Goal: Task Accomplishment & Management: Use online tool/utility

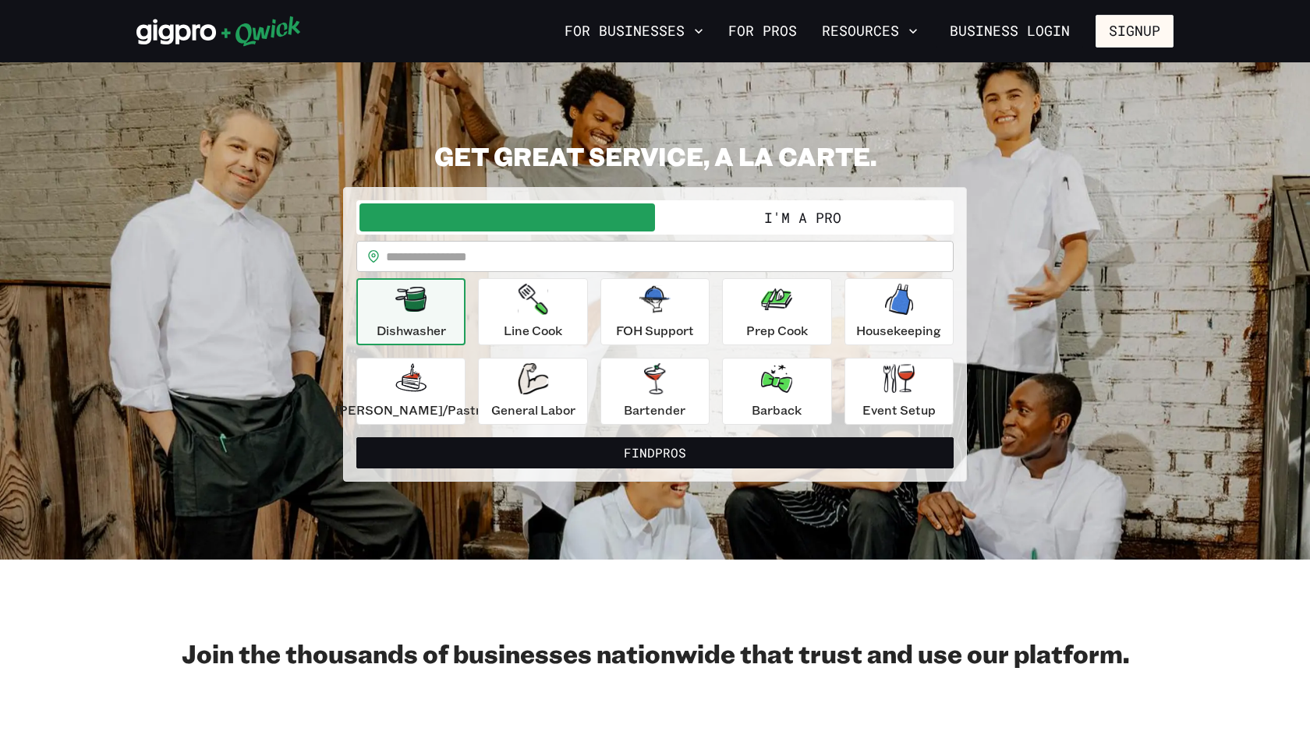
click at [775, 207] on button "I'm a Pro" at bounding box center [803, 218] width 296 height 28
click at [841, 210] on button "I'm a Pro" at bounding box center [803, 218] width 296 height 28
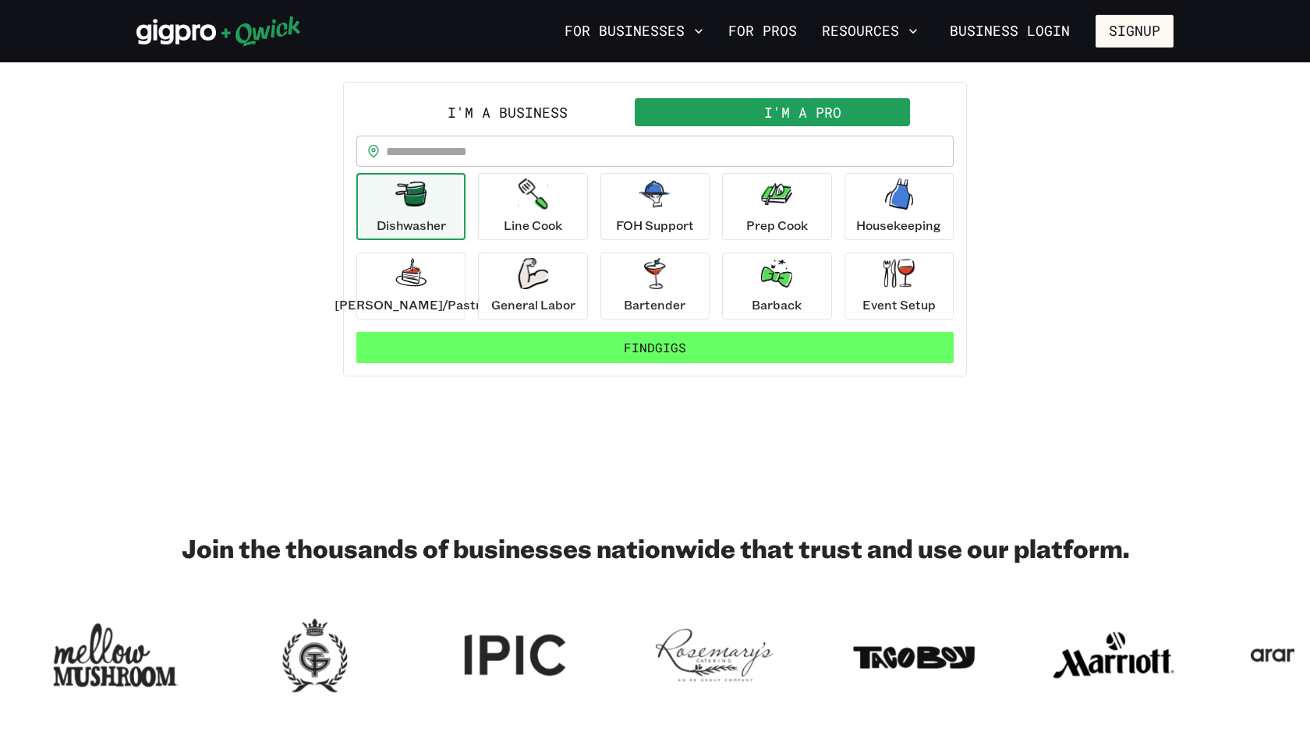
scroll to position [96, 0]
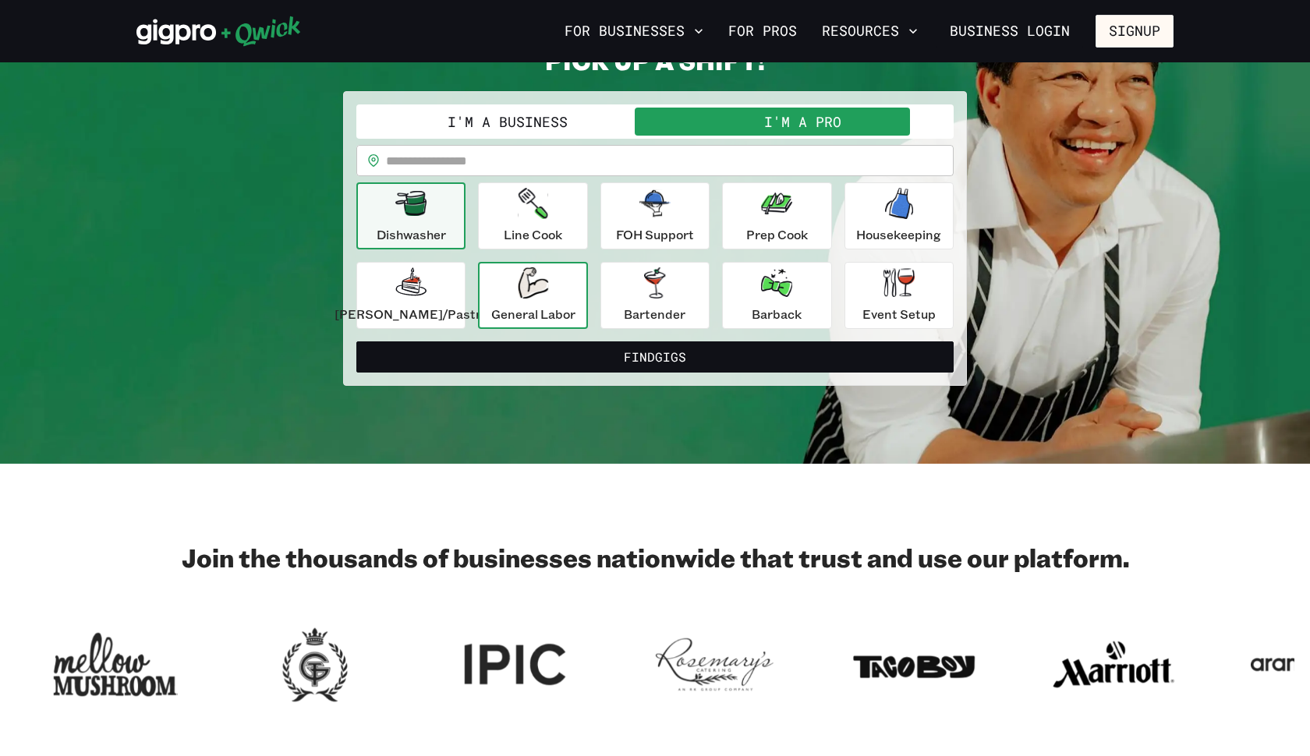
click at [543, 307] on p "General Labor" at bounding box center [533, 314] width 84 height 19
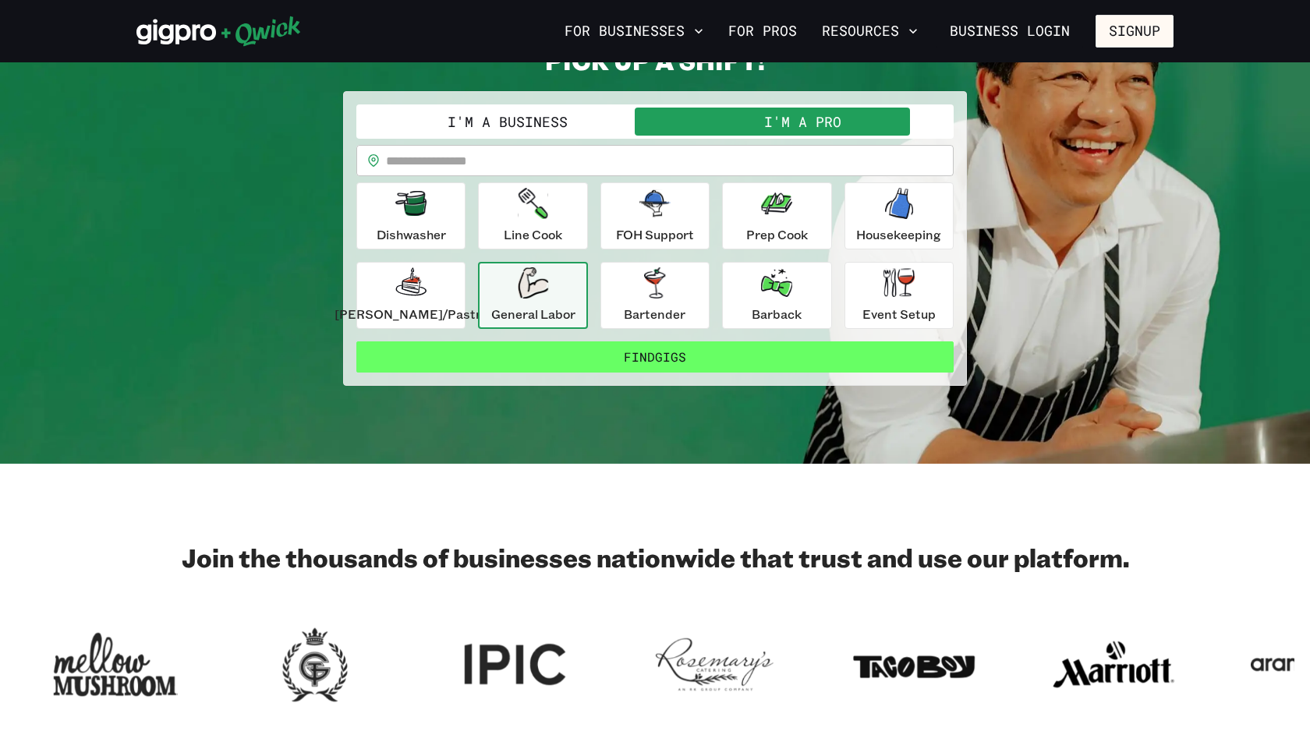
click at [653, 356] on button "Find Gigs" at bounding box center [654, 357] width 597 height 31
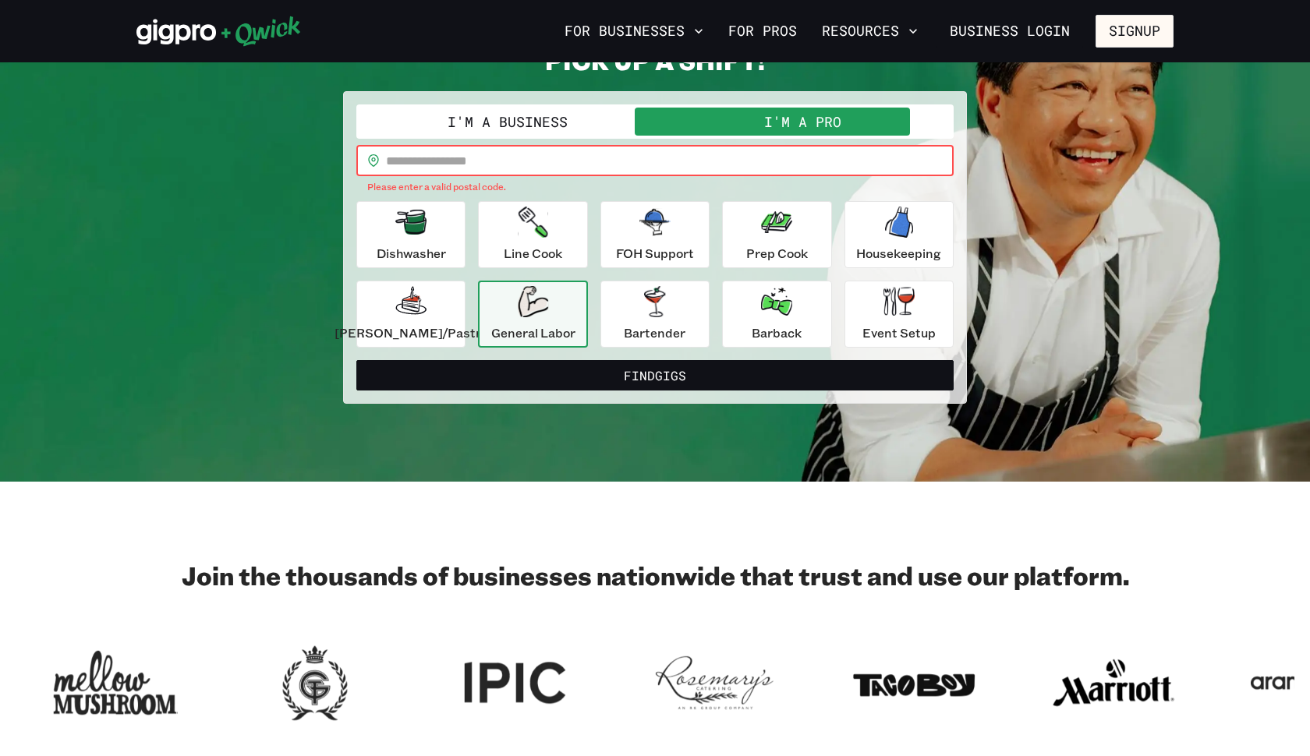
click at [596, 154] on input "text" at bounding box center [670, 160] width 568 height 31
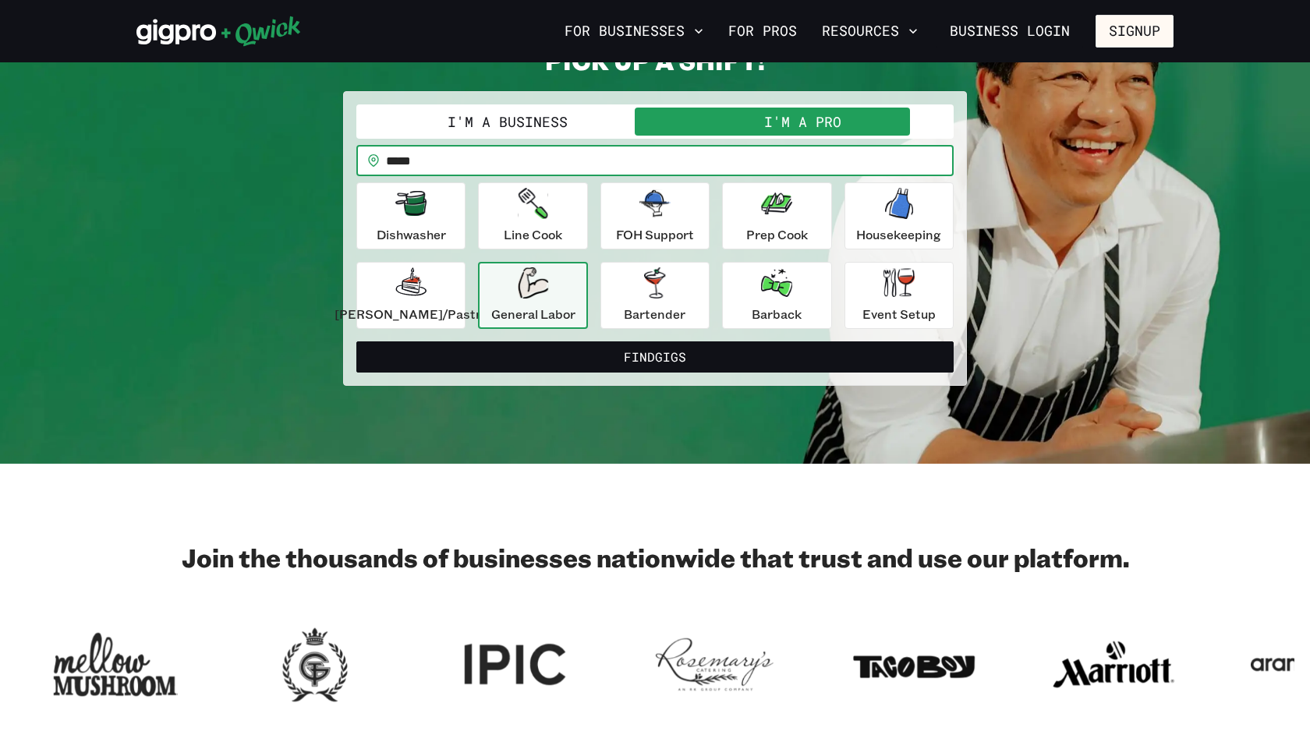
type input "*****"
click at [655, 356] on button "Find Gigs" at bounding box center [654, 357] width 597 height 31
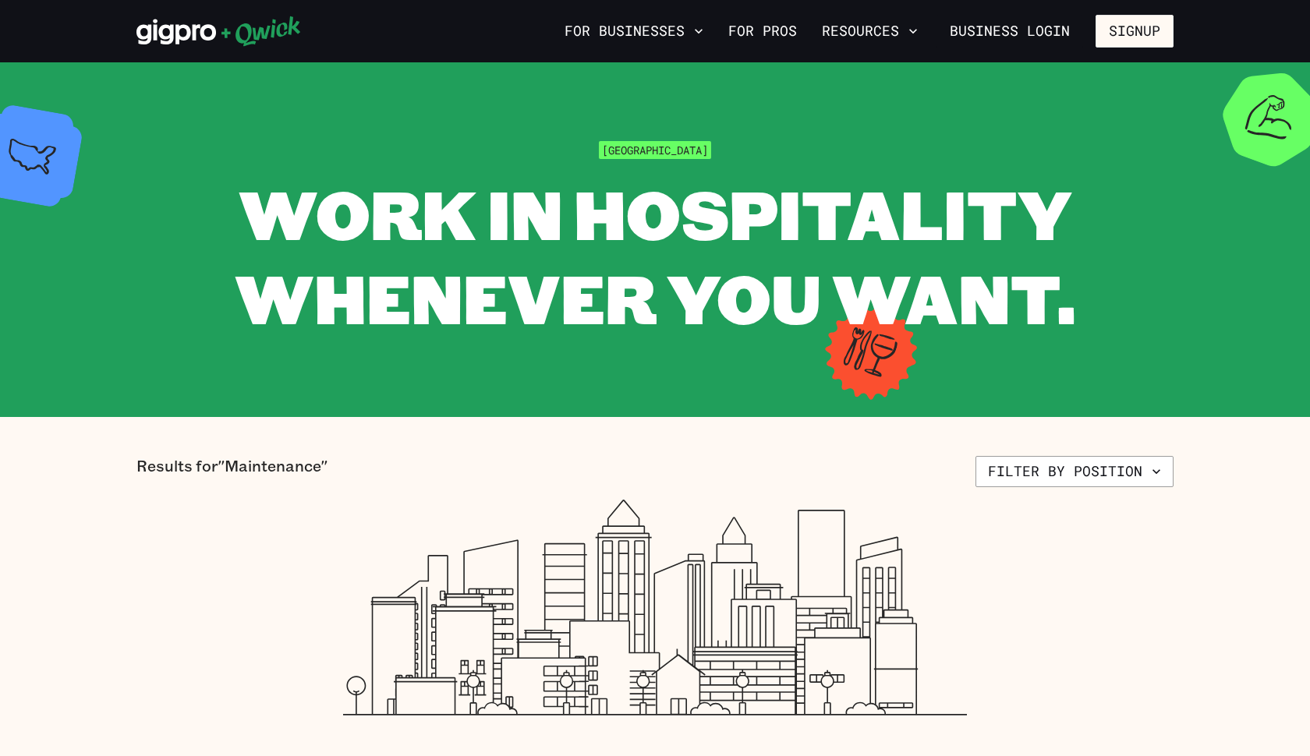
scroll to position [96, 0]
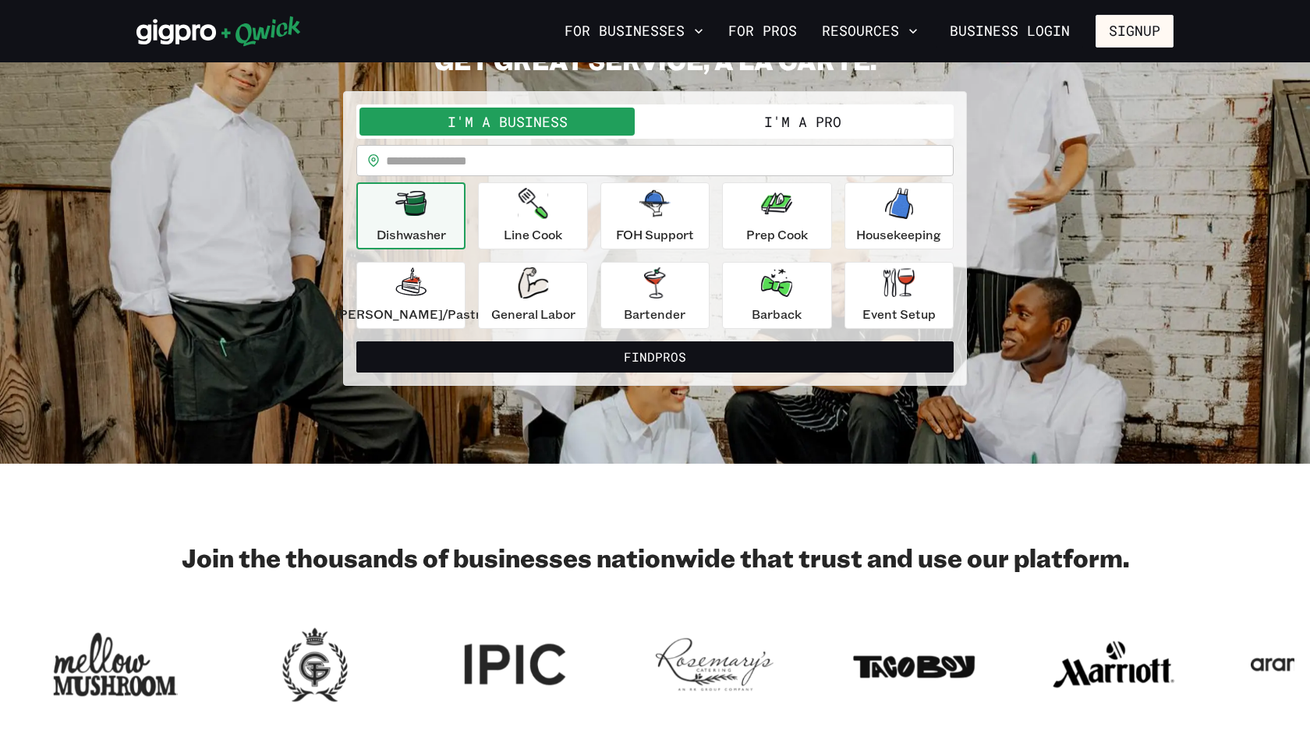
click at [604, 158] on input "text" at bounding box center [670, 160] width 568 height 31
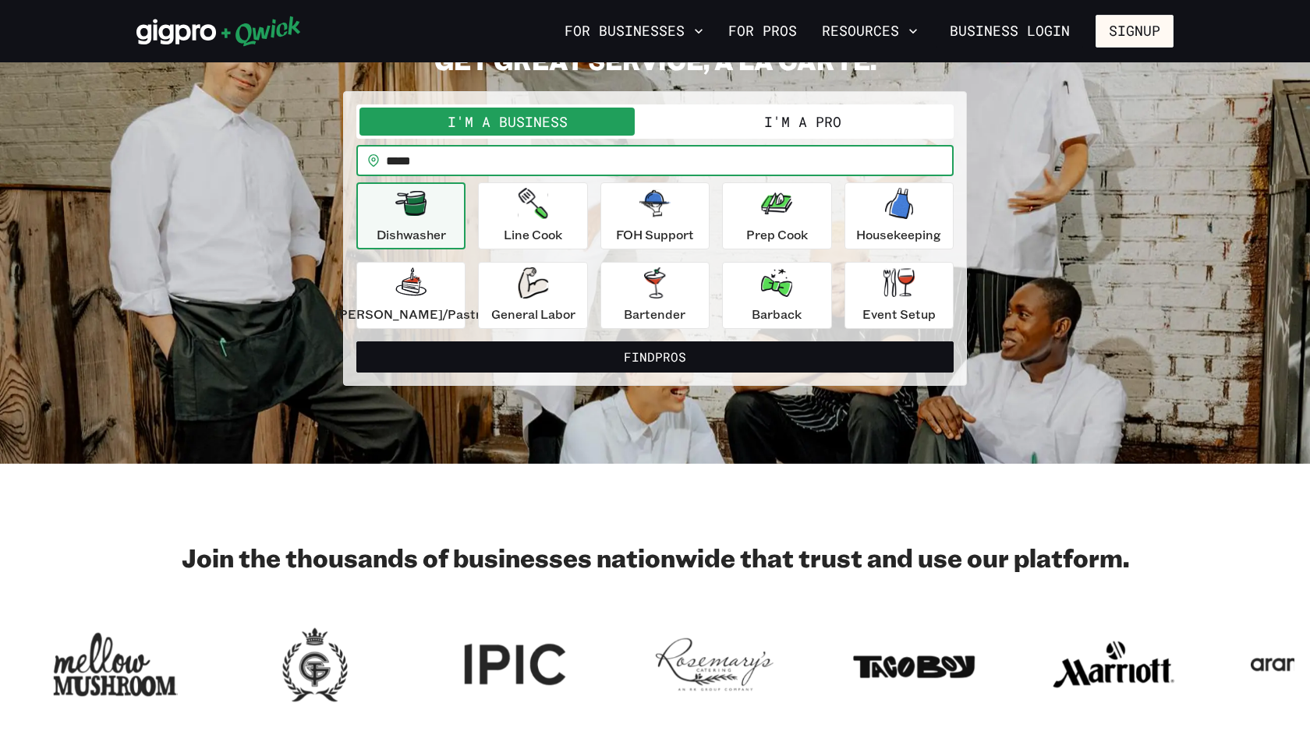
type input "*****"
click at [655, 356] on button "Find Pros" at bounding box center [654, 357] width 597 height 31
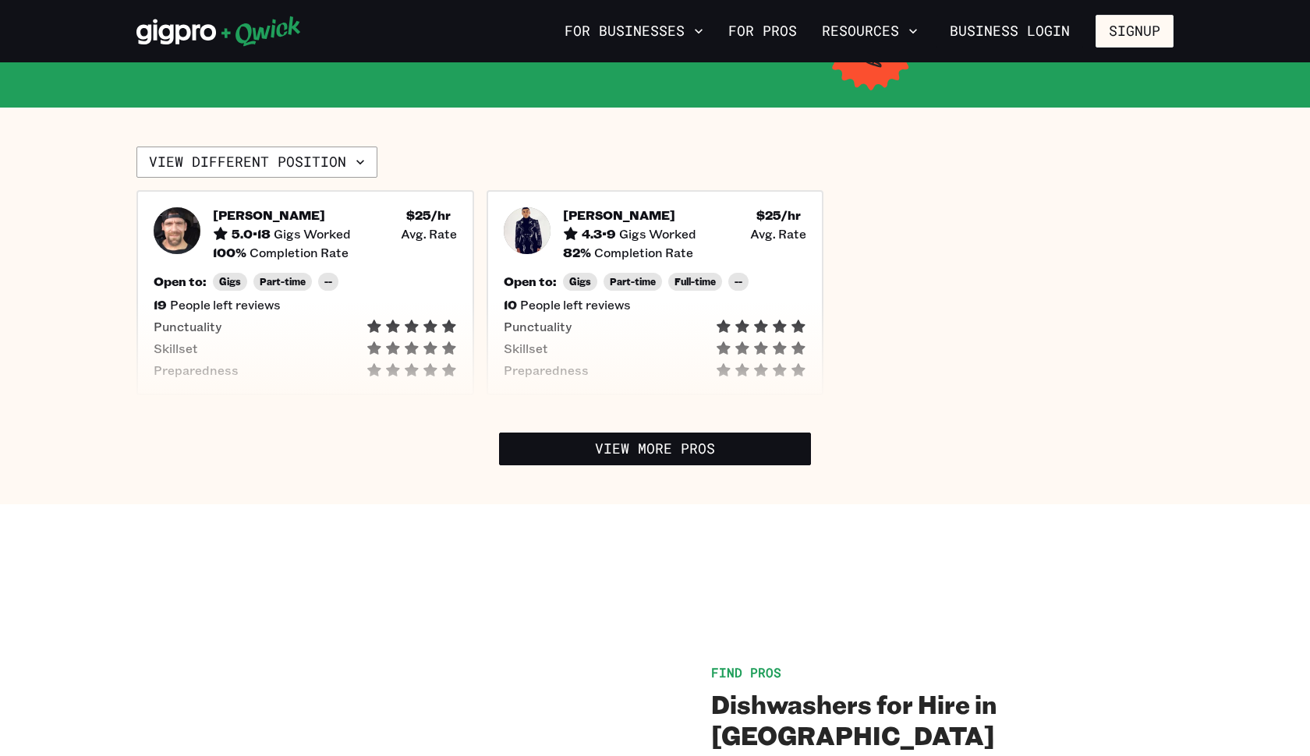
scroll to position [359, 0]
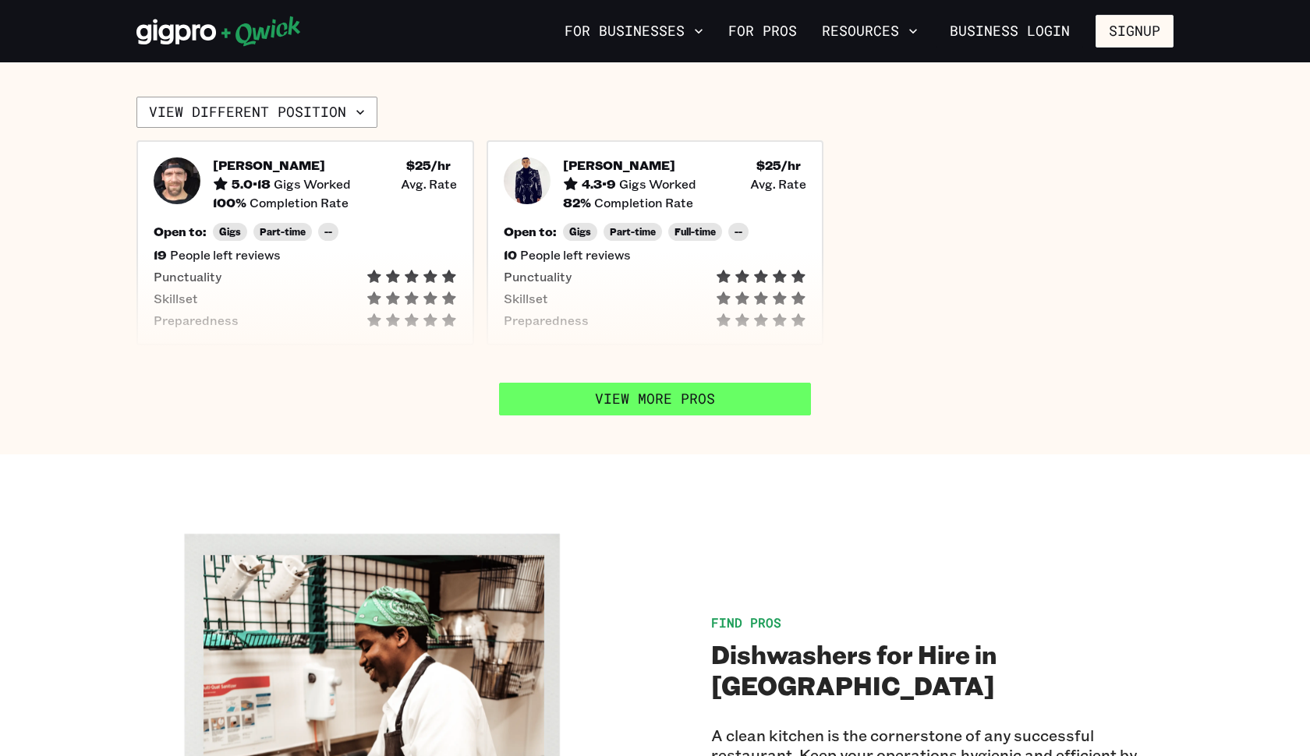
click at [679, 395] on link "View More Pros" at bounding box center [655, 399] width 312 height 33
